Goal: Information Seeking & Learning: Learn about a topic

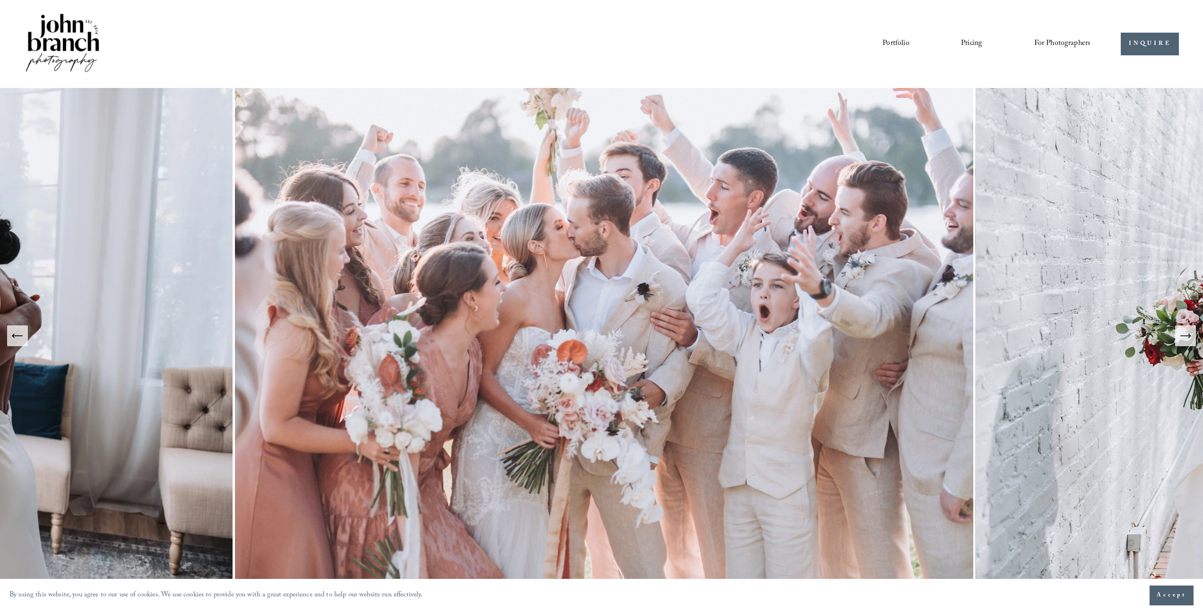
click at [1067, 46] on span "For Photographers" at bounding box center [1062, 43] width 57 height 15
click at [0, 0] on span "Education" at bounding box center [0, 0] width 0 height 0
